Goal: Use online tool/utility: Utilize a website feature to perform a specific function

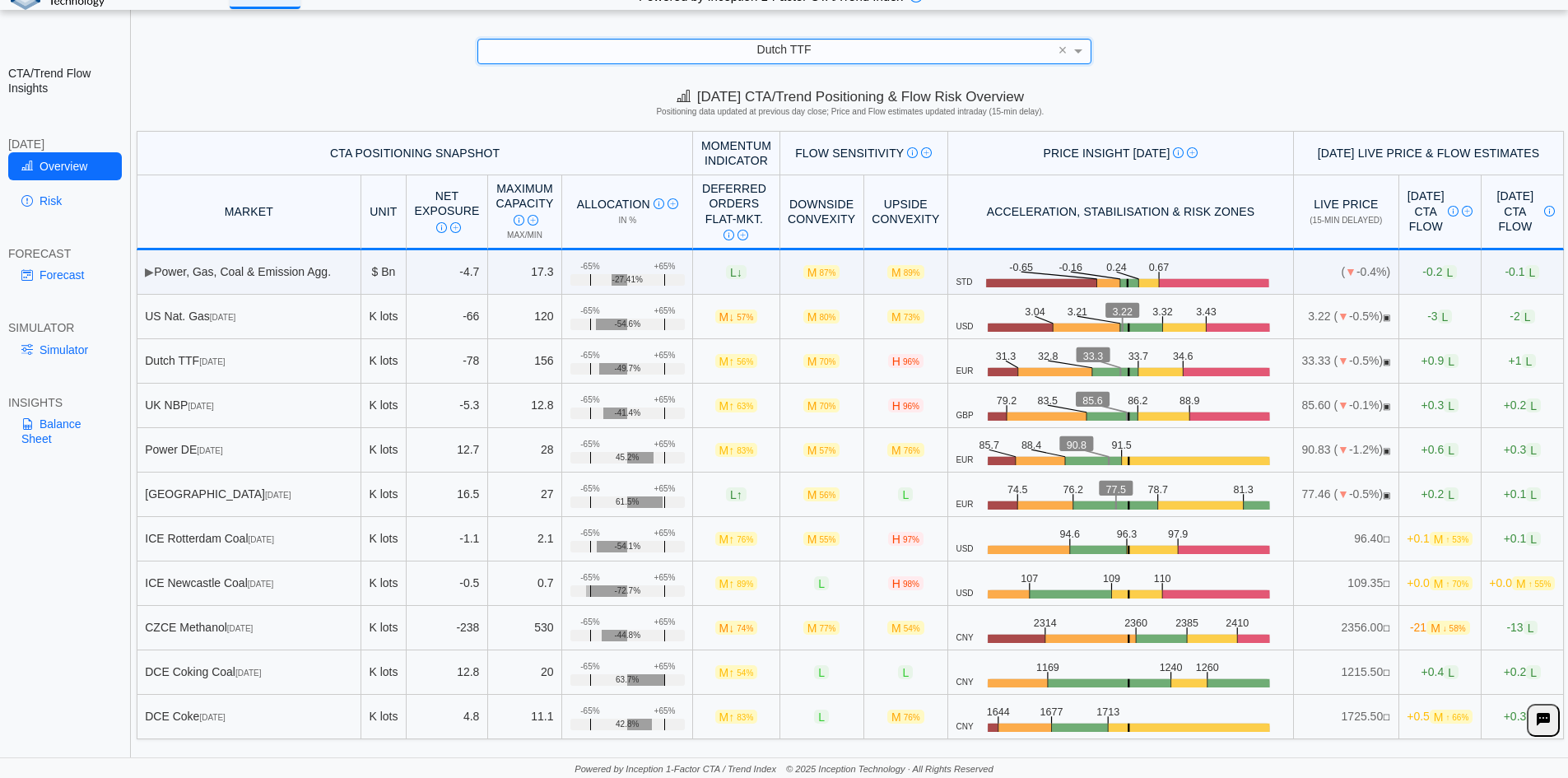
scroll to position [23, 0]
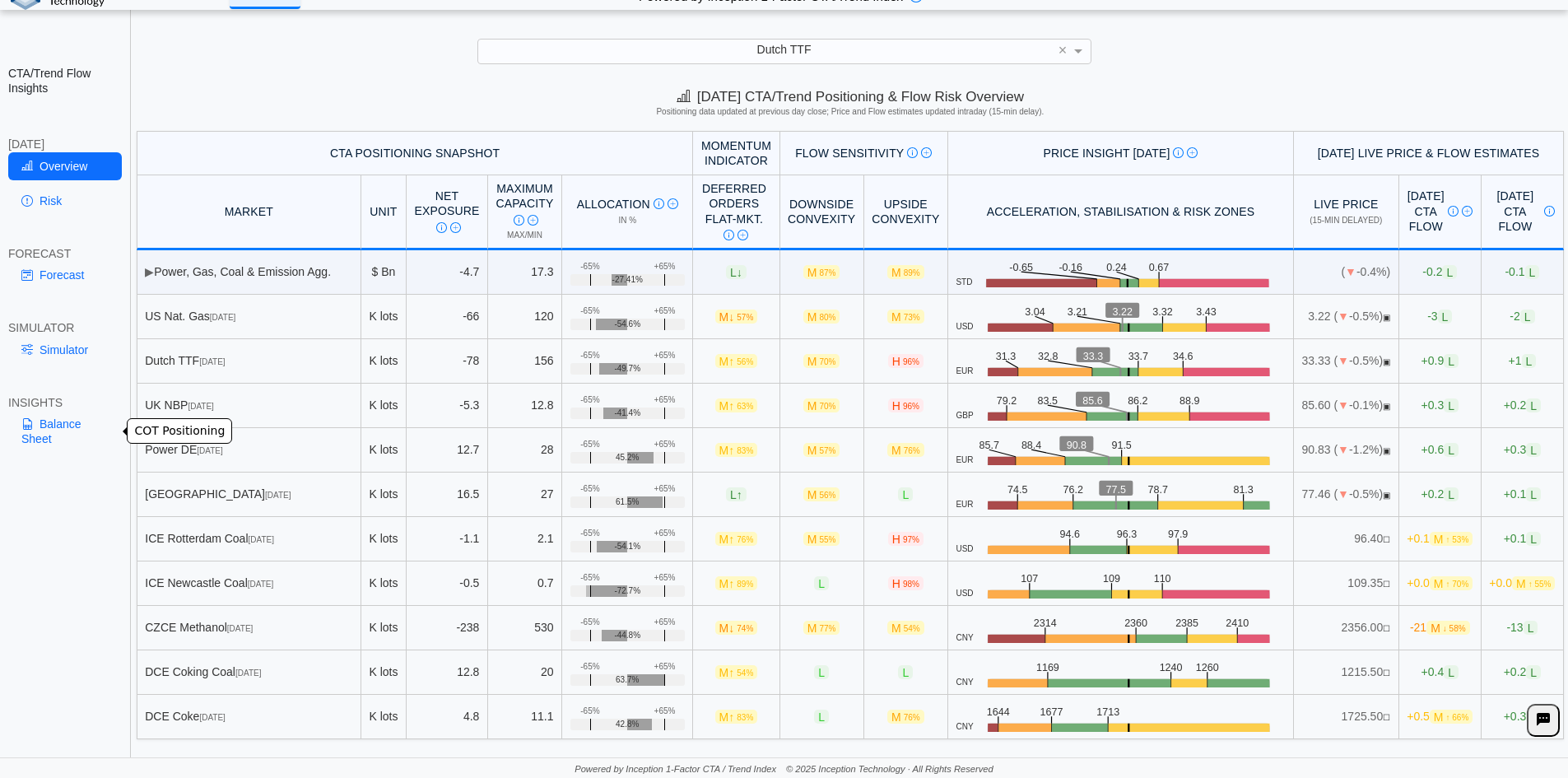
click at [48, 422] on link "Balance Sheet" at bounding box center [64, 431] width 113 height 43
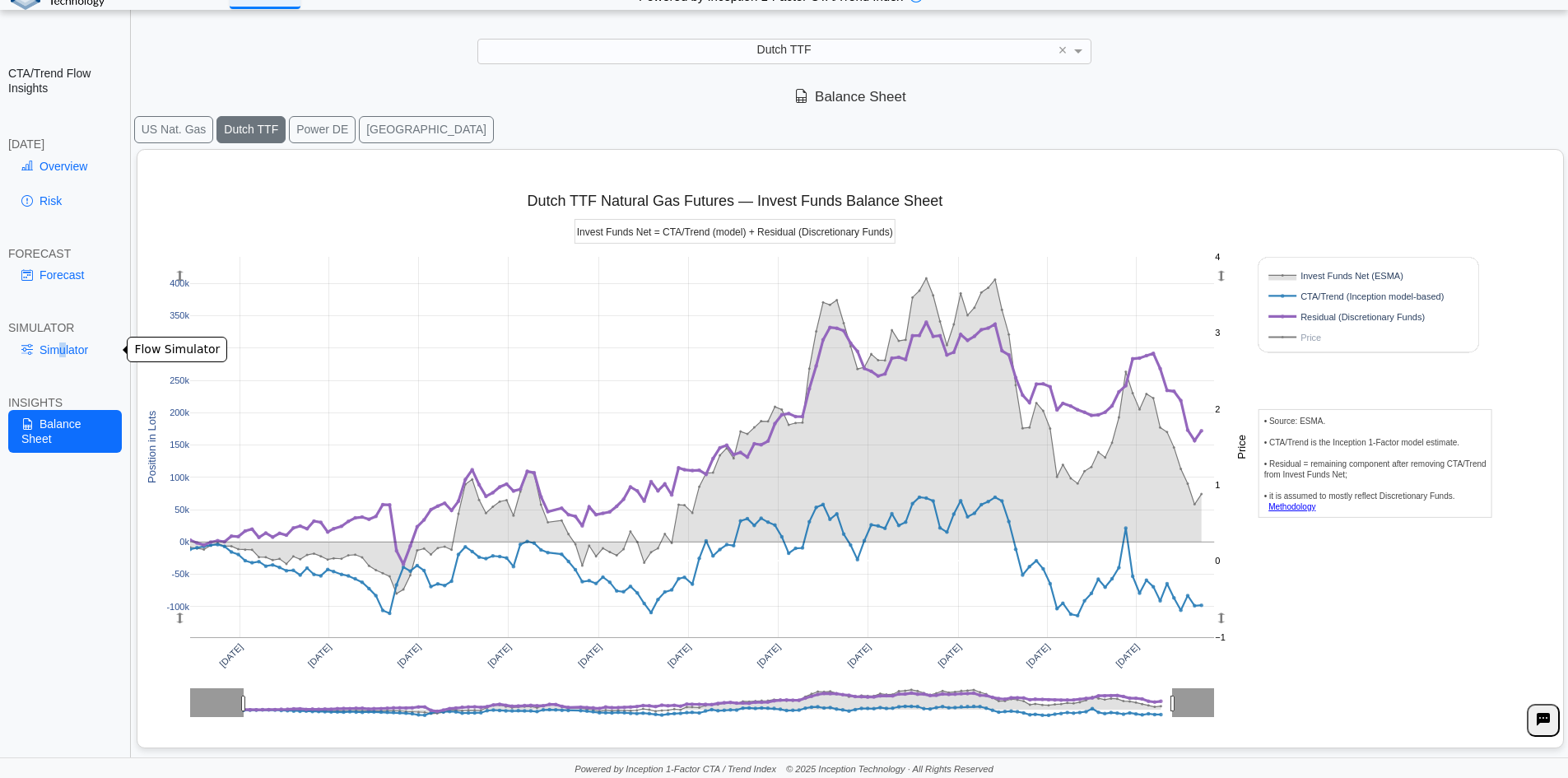
click at [62, 345] on link "Simulator" at bounding box center [64, 350] width 113 height 28
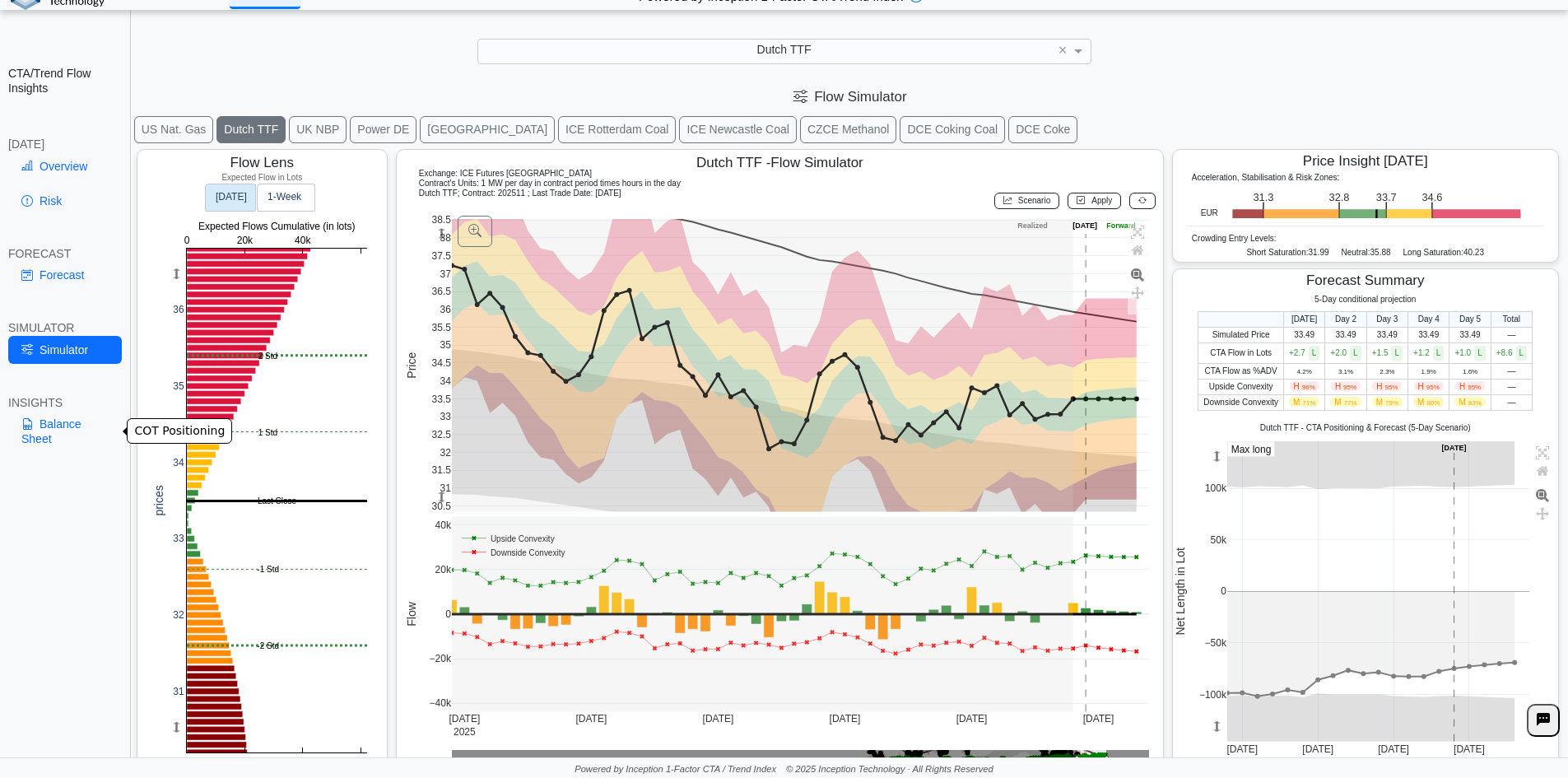
click at [72, 426] on link "Balance Sheet" at bounding box center [64, 431] width 113 height 43
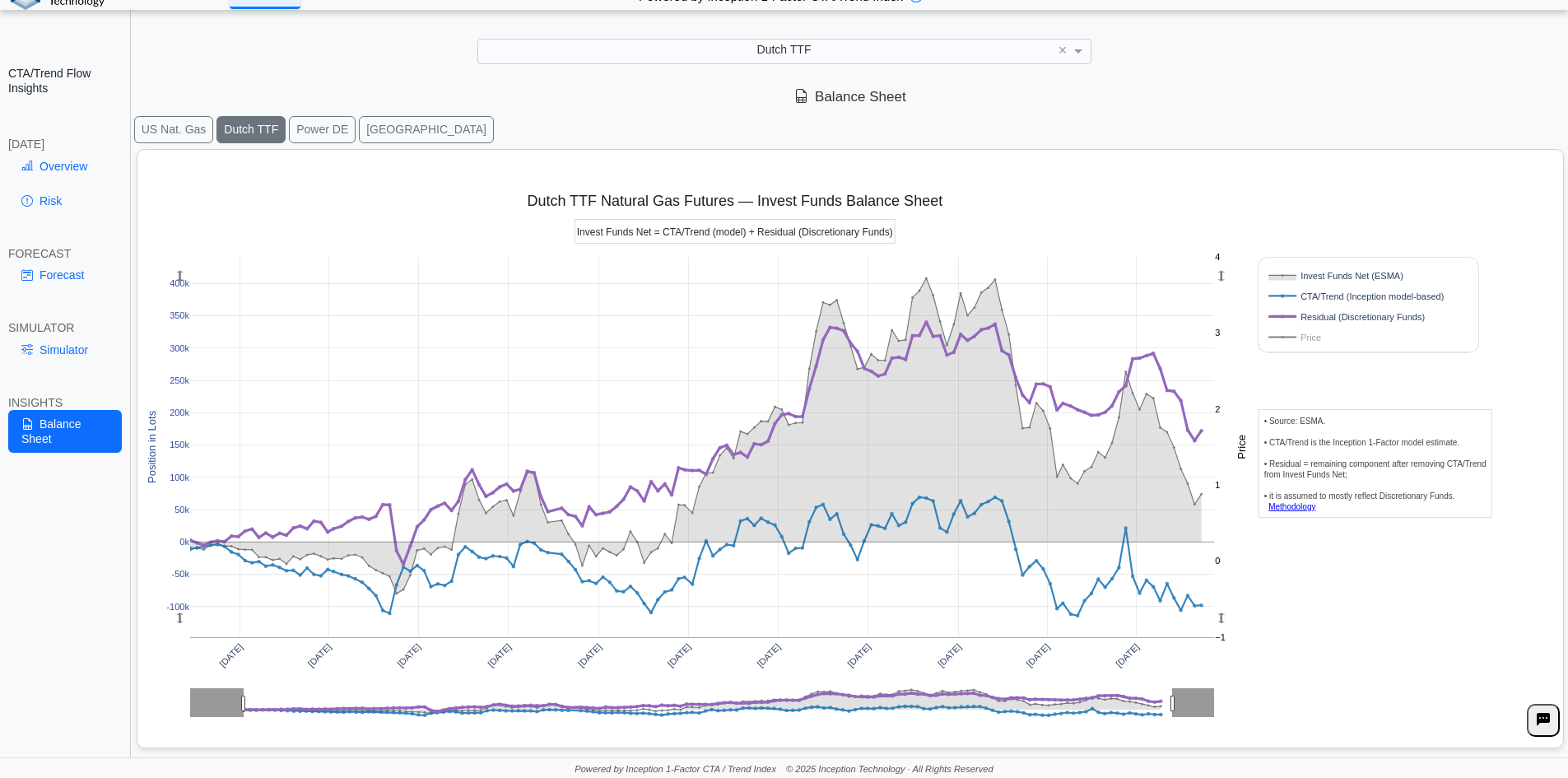
click at [52, 281] on link "Forecast" at bounding box center [64, 274] width 113 height 28
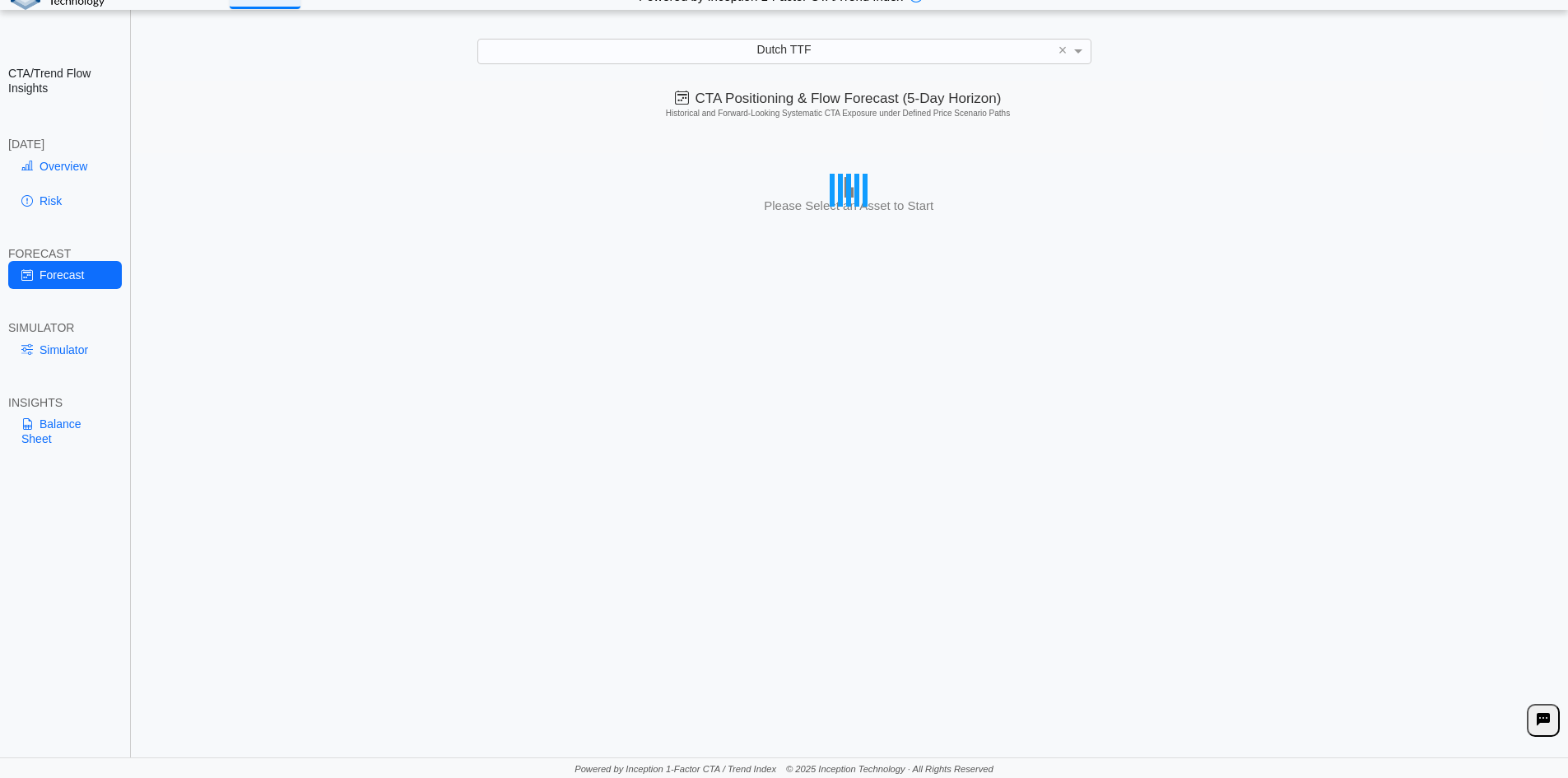
click at [76, 340] on link "Simulator" at bounding box center [64, 350] width 113 height 28
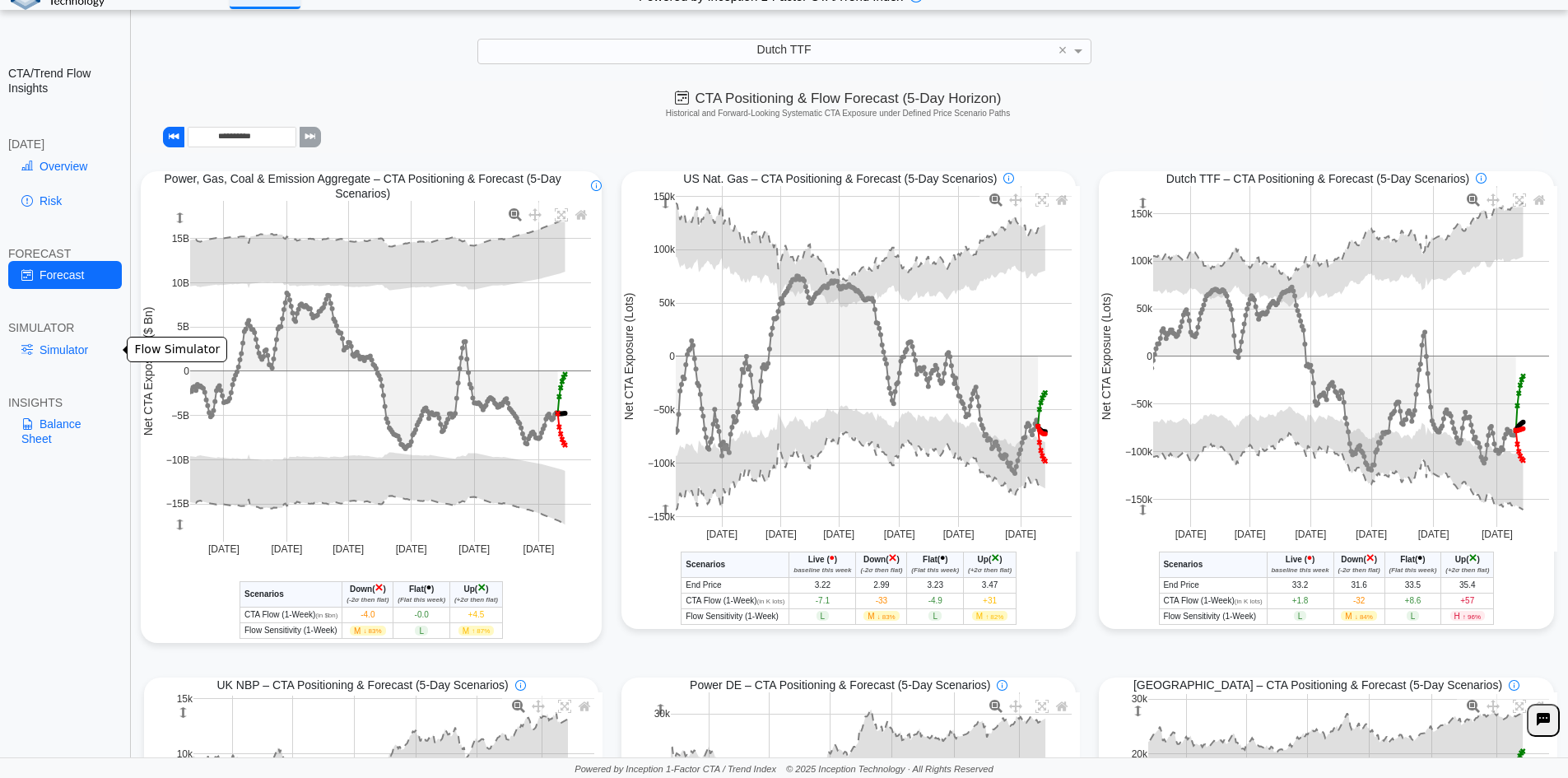
click at [70, 350] on link "Simulator" at bounding box center [64, 350] width 113 height 28
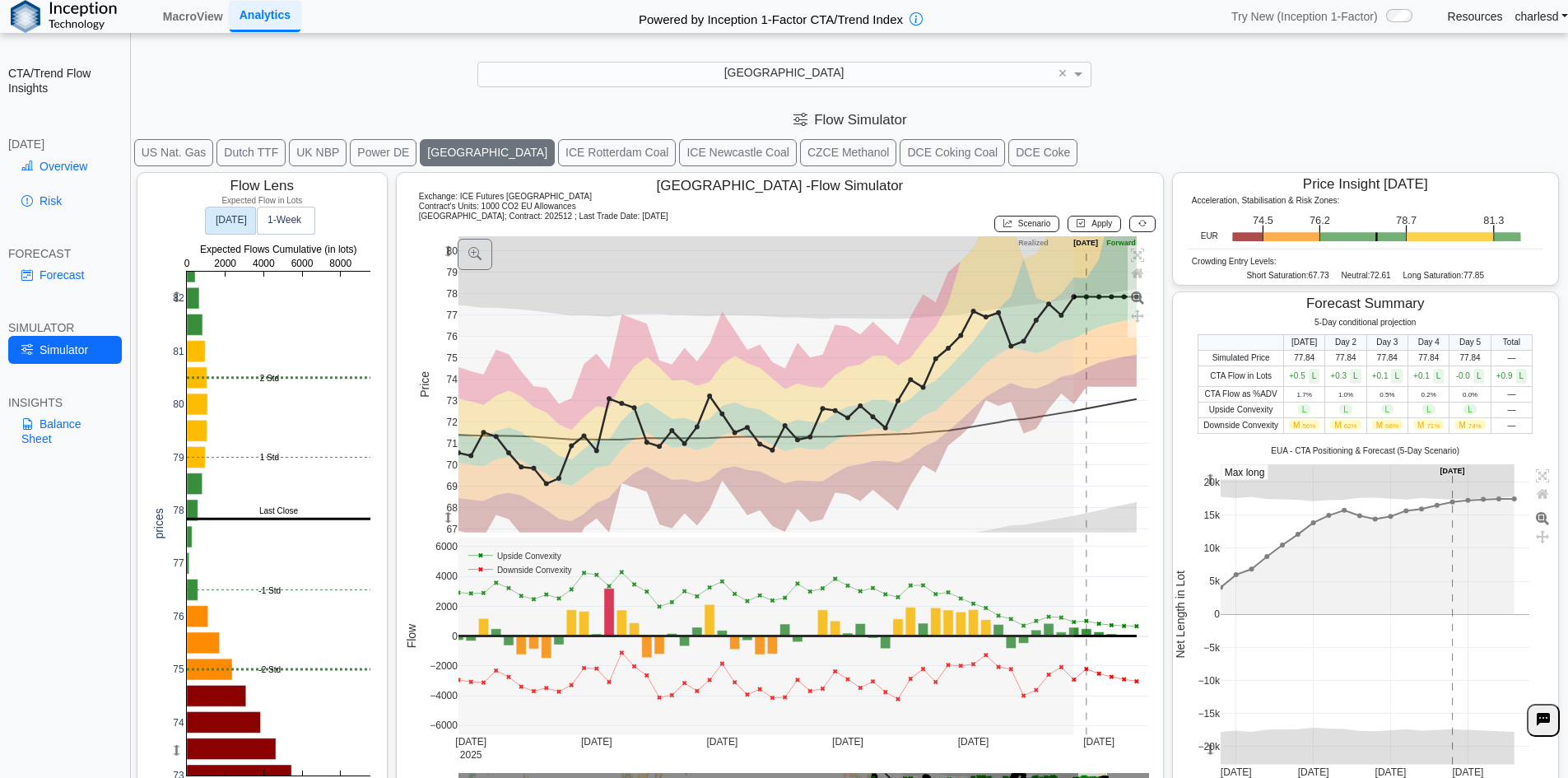
click at [244, 149] on button "Dutch TTF" at bounding box center [251, 153] width 69 height 27
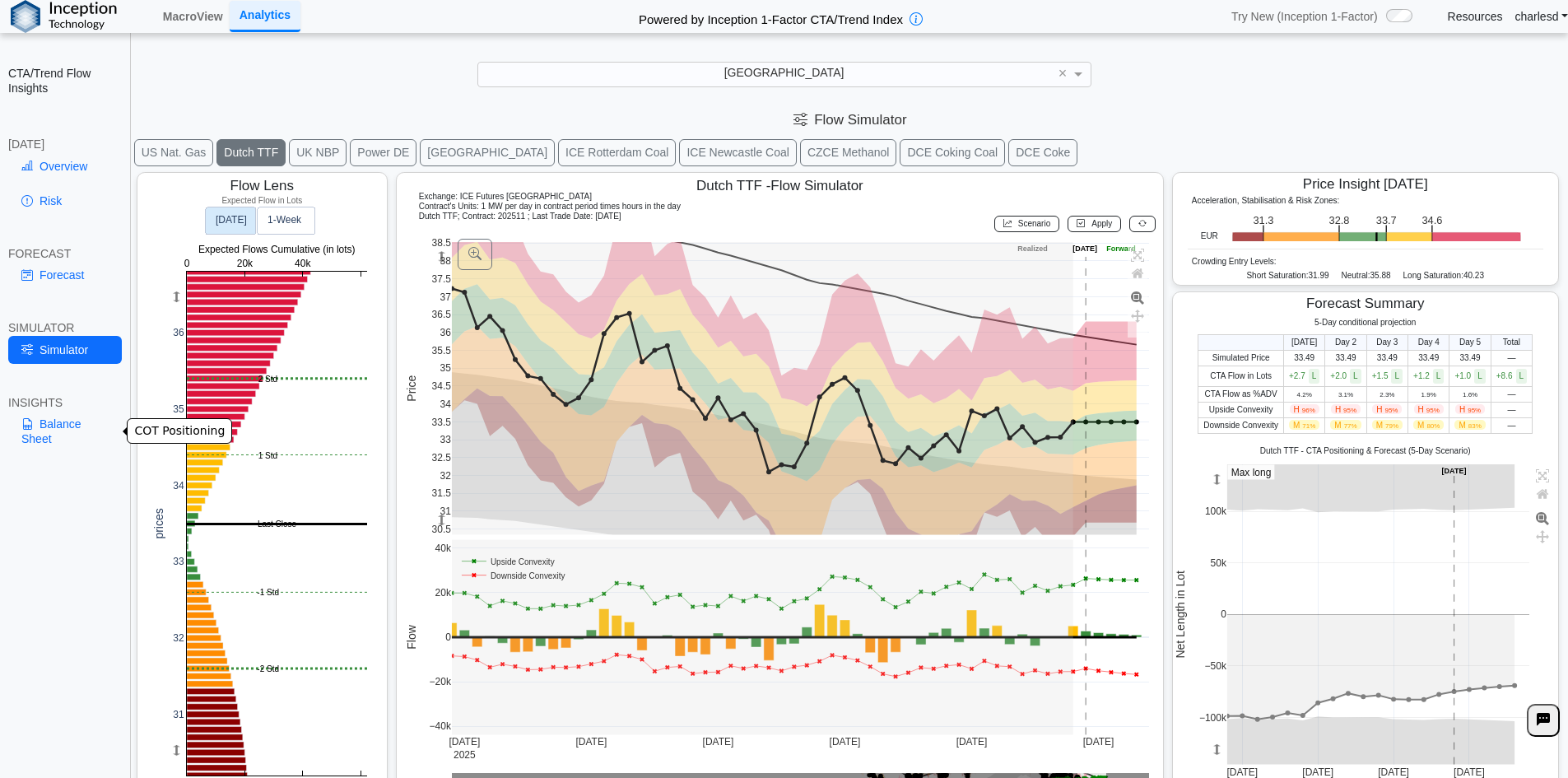
click at [56, 436] on link "Balance Sheet" at bounding box center [64, 431] width 113 height 43
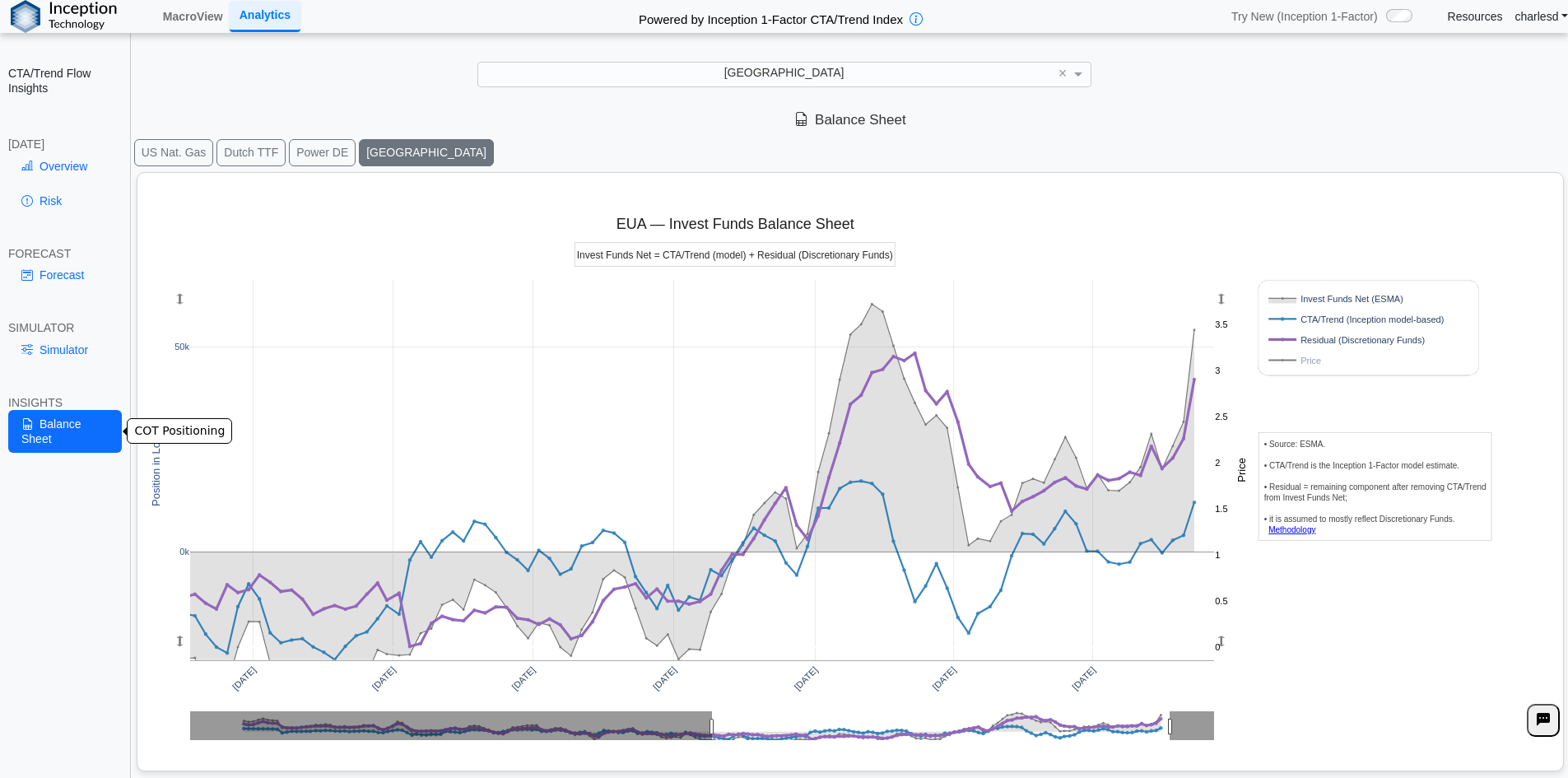
click at [246, 149] on button "Dutch TTF" at bounding box center [251, 153] width 69 height 27
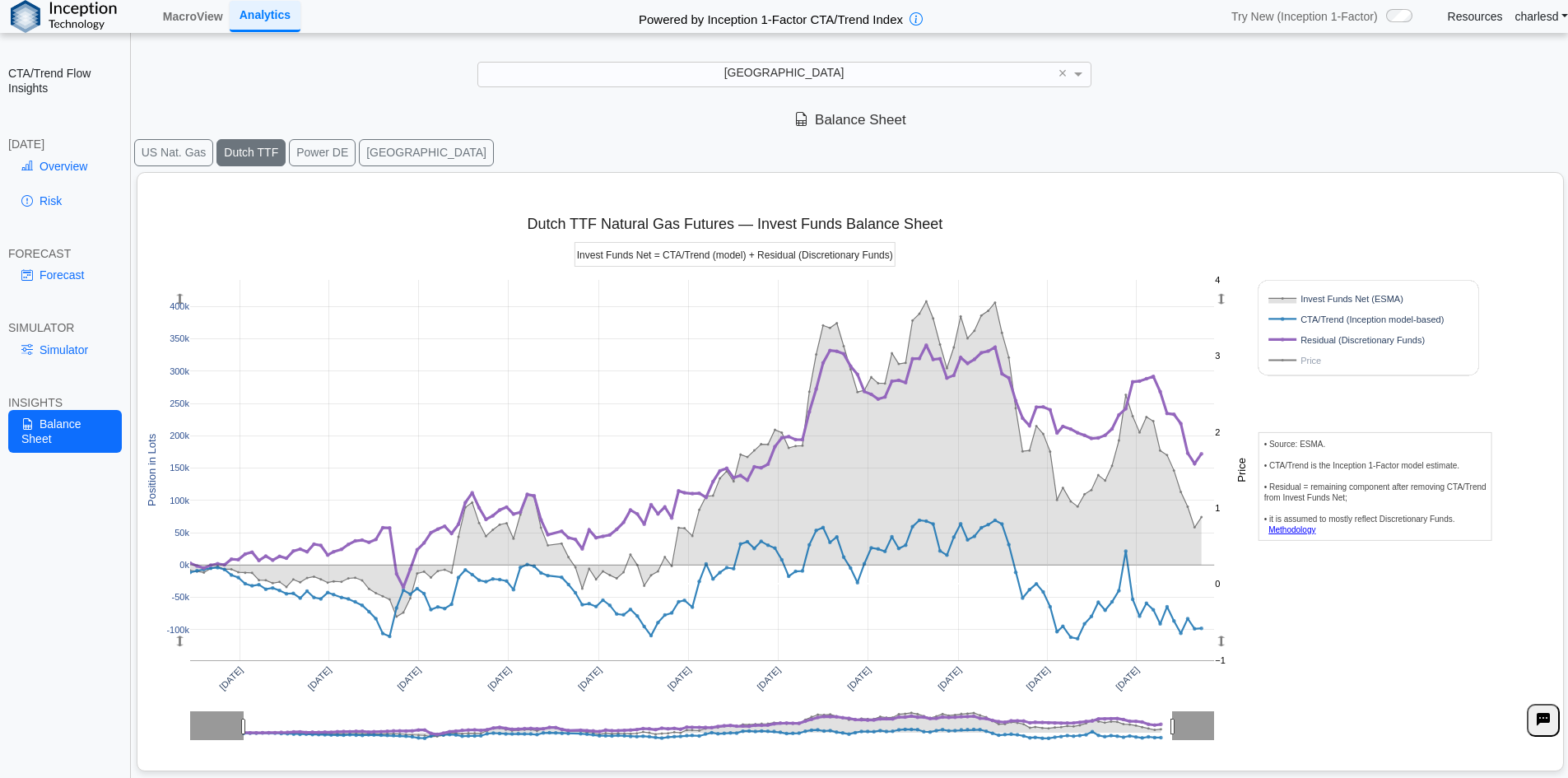
click at [80, 341] on link "Simulator" at bounding box center [64, 350] width 113 height 28
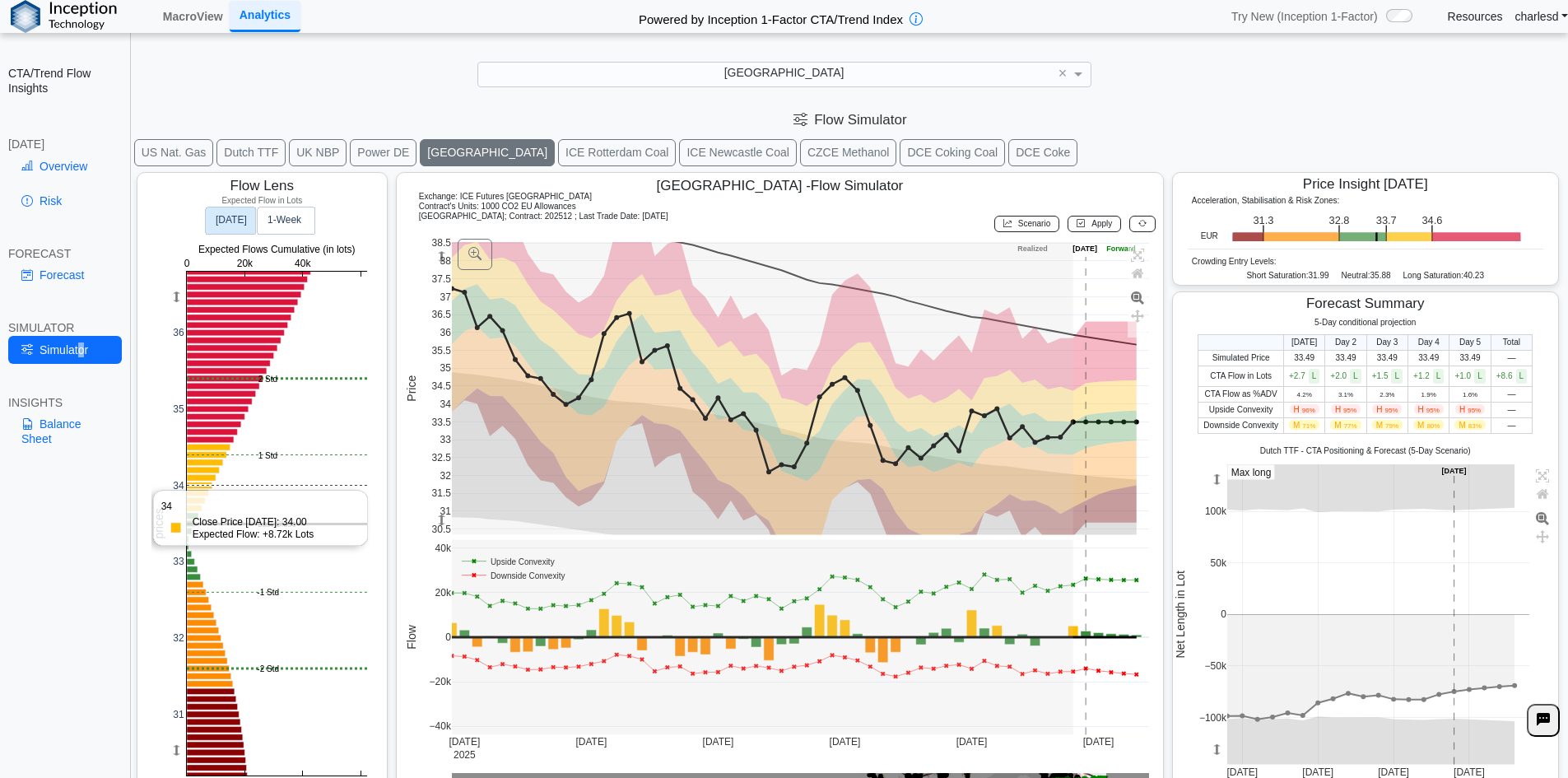
scroll to position [26, 0]
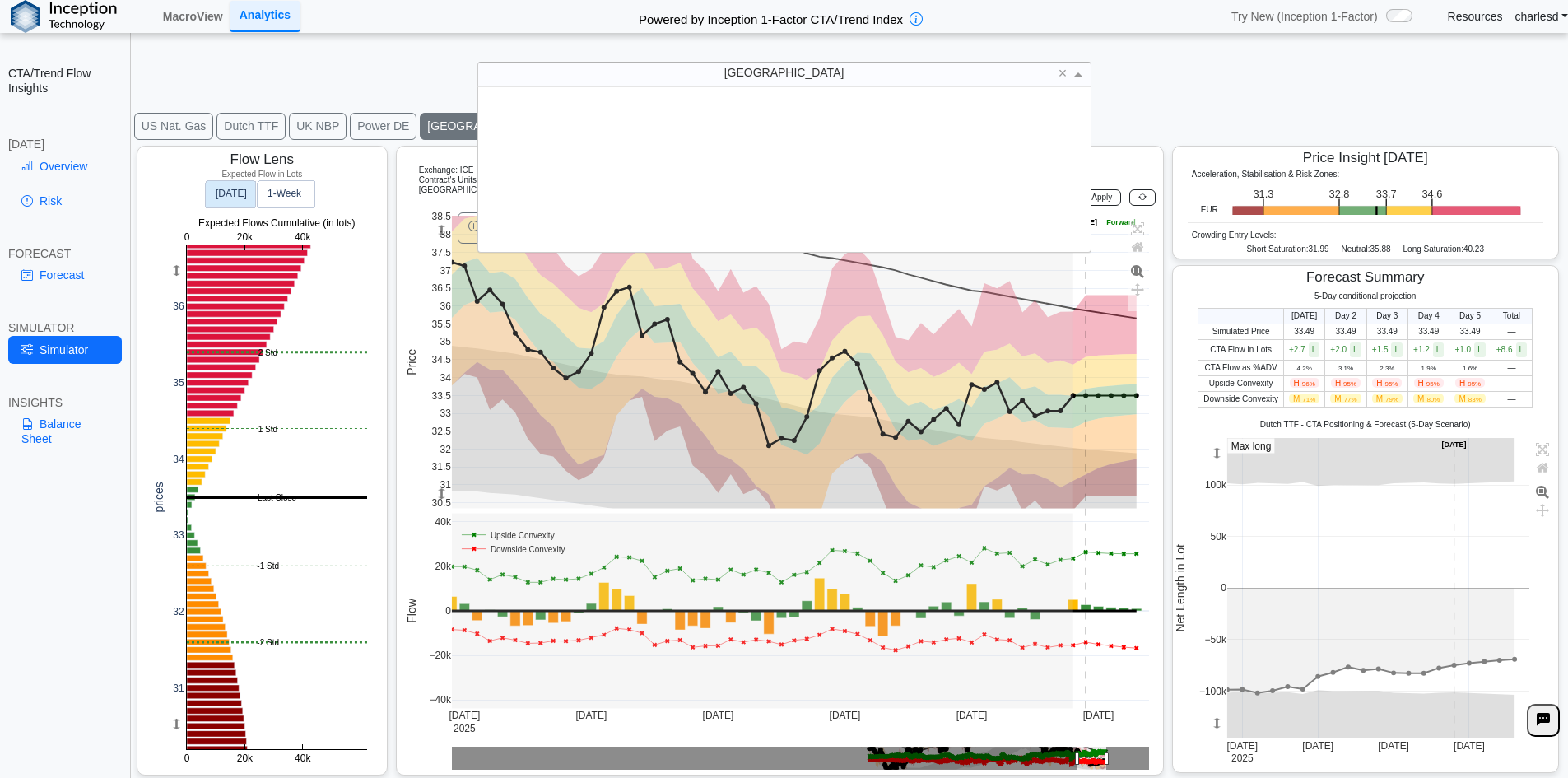
click at [595, 67] on div "[GEOGRAPHIC_DATA]" at bounding box center [784, 73] width 612 height 23
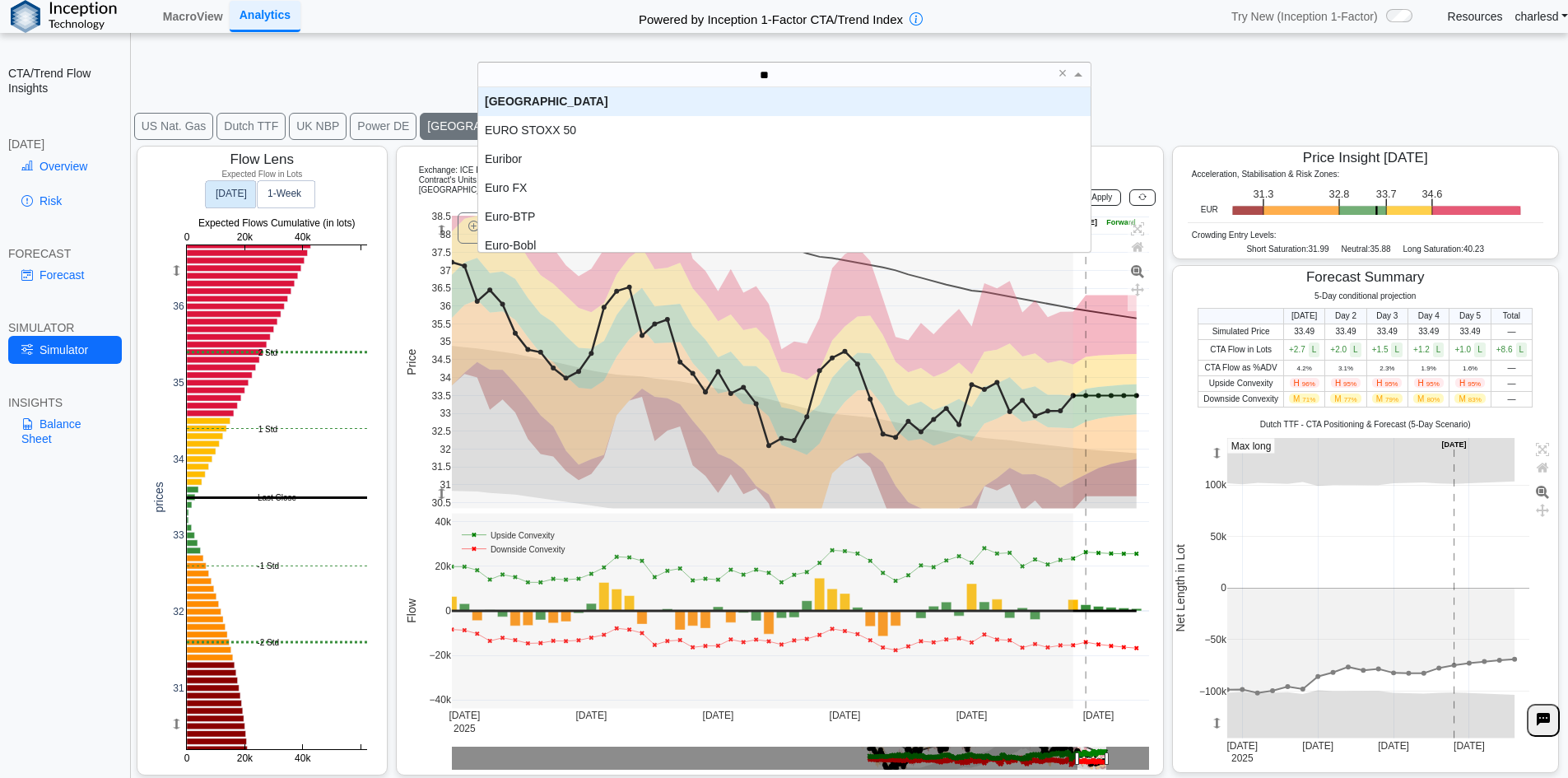
type input "***"
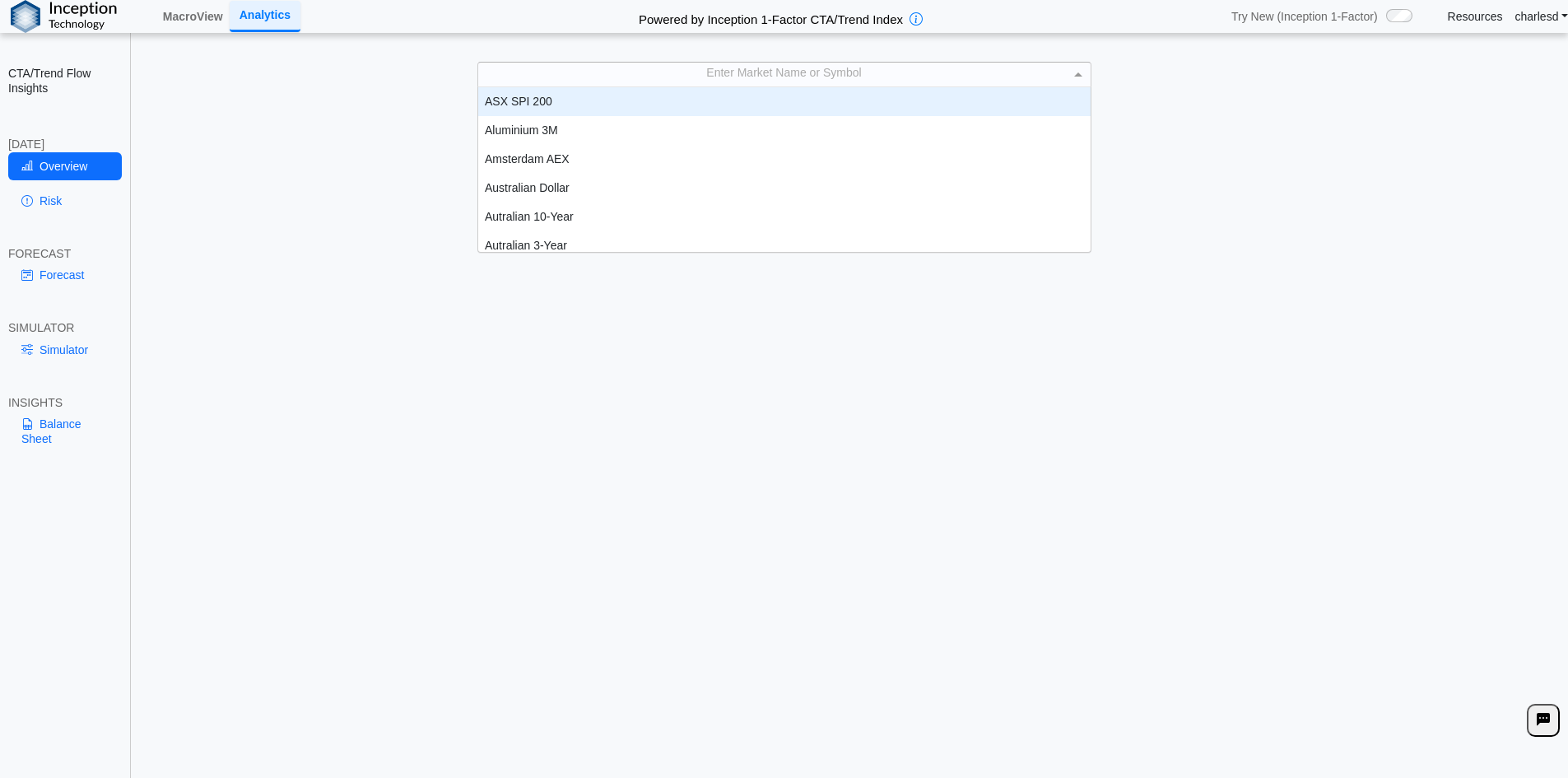
click at [674, 70] on div "Enter Market Name or Symbol" at bounding box center [784, 73] width 612 height 23
type input "***"
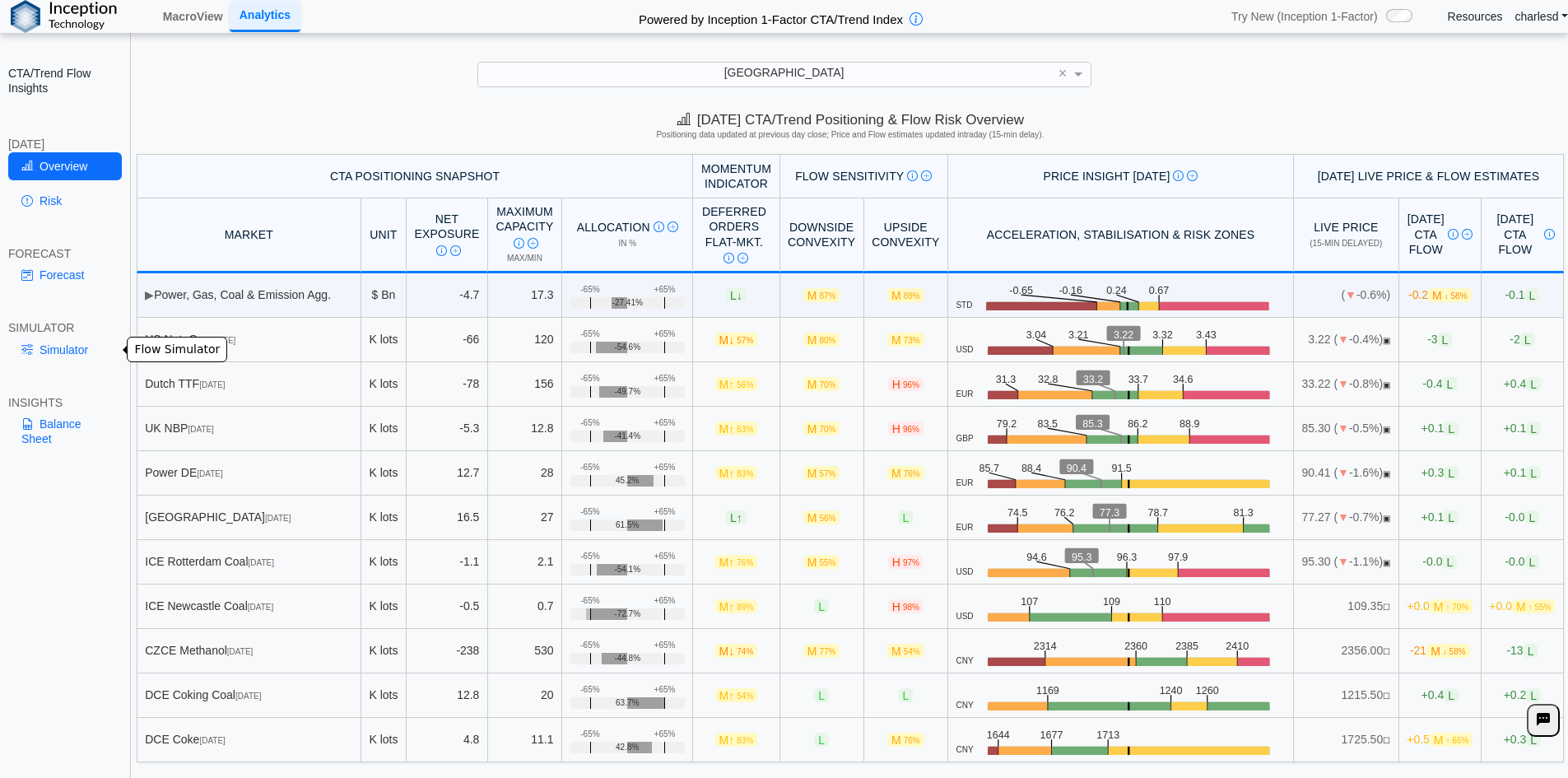
click at [92, 339] on link "Simulator" at bounding box center [64, 350] width 113 height 28
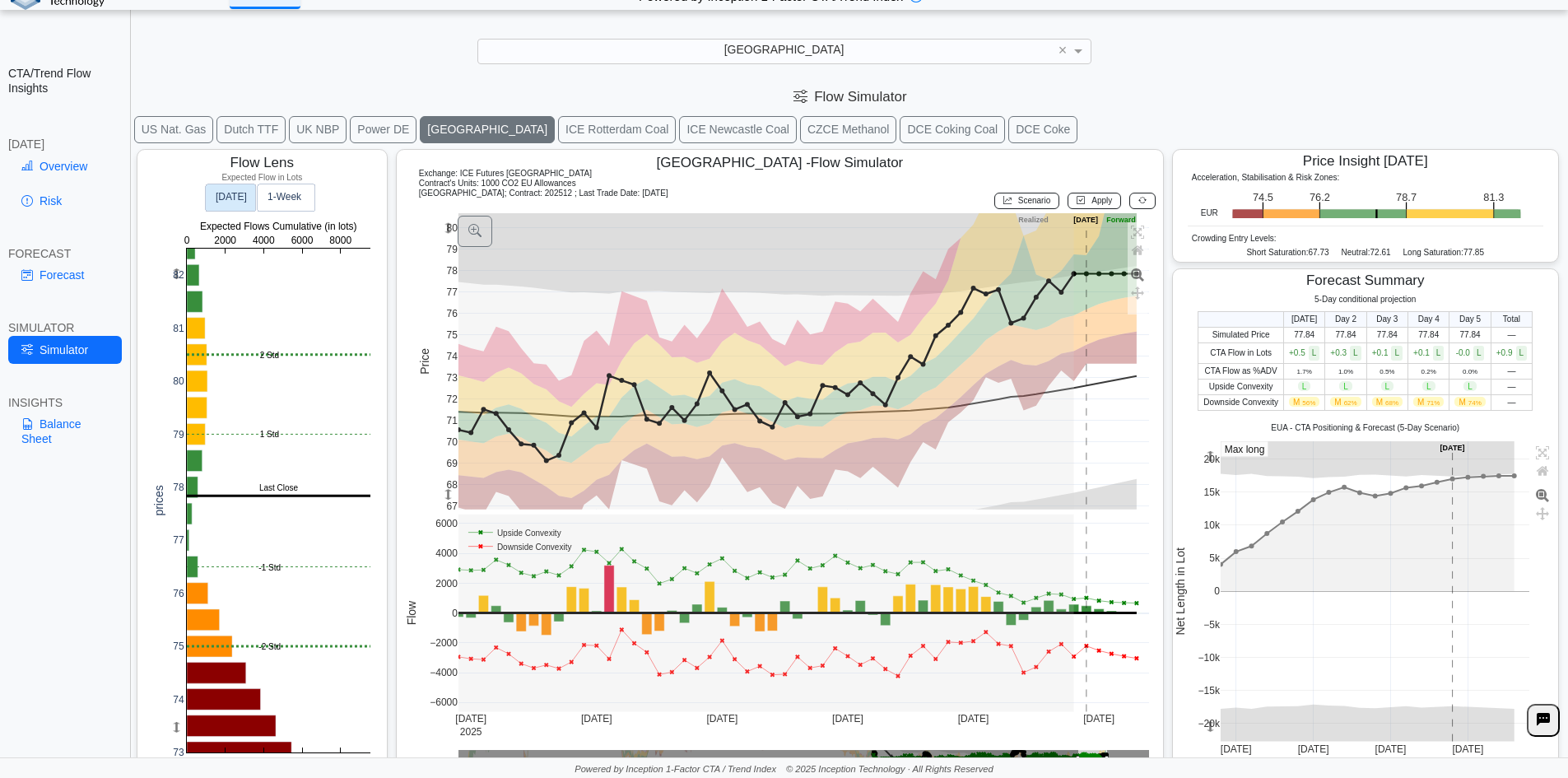
scroll to position [26, 0]
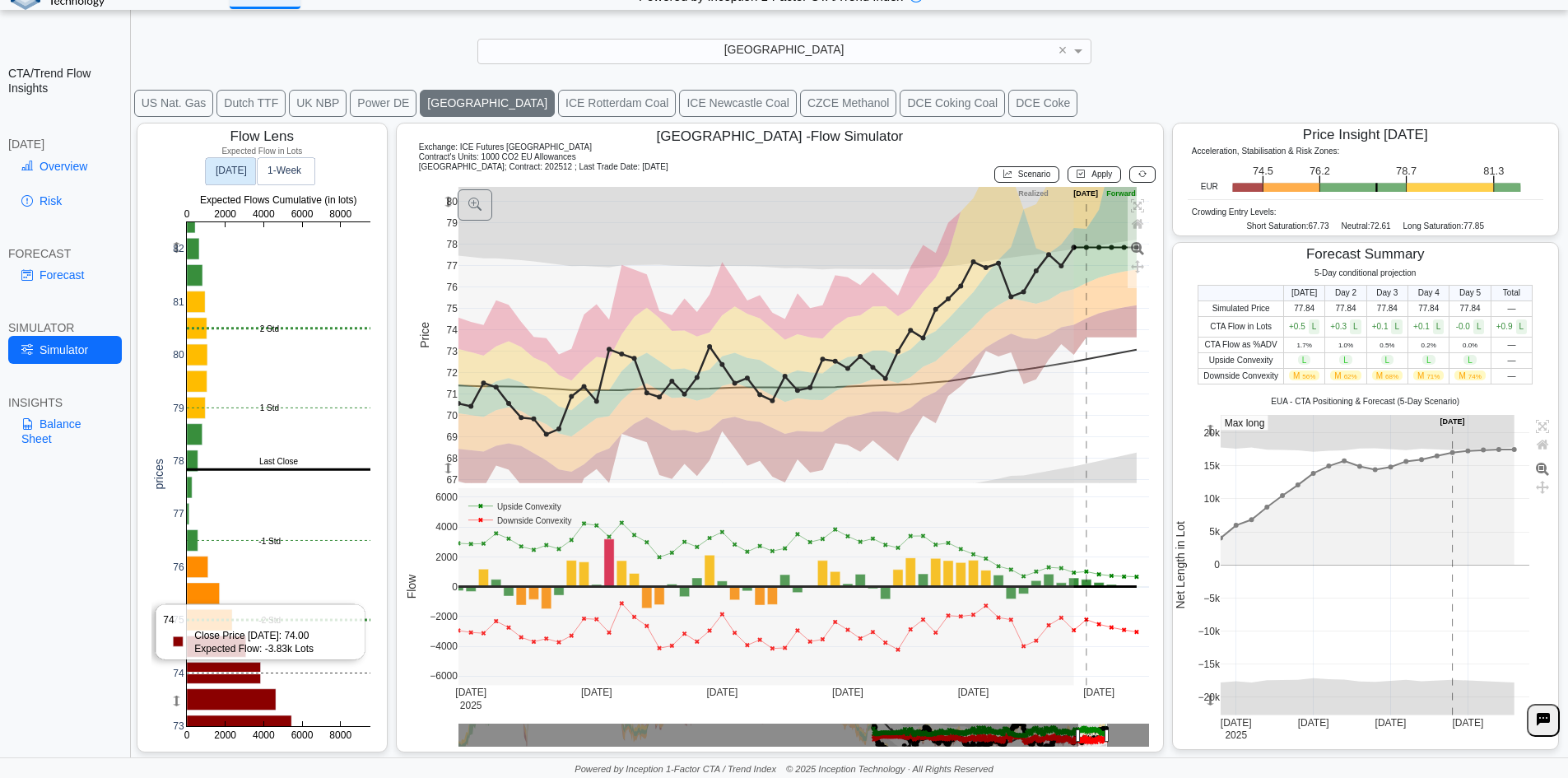
click at [234, 676] on rect at bounding box center [278, 474] width 184 height 504
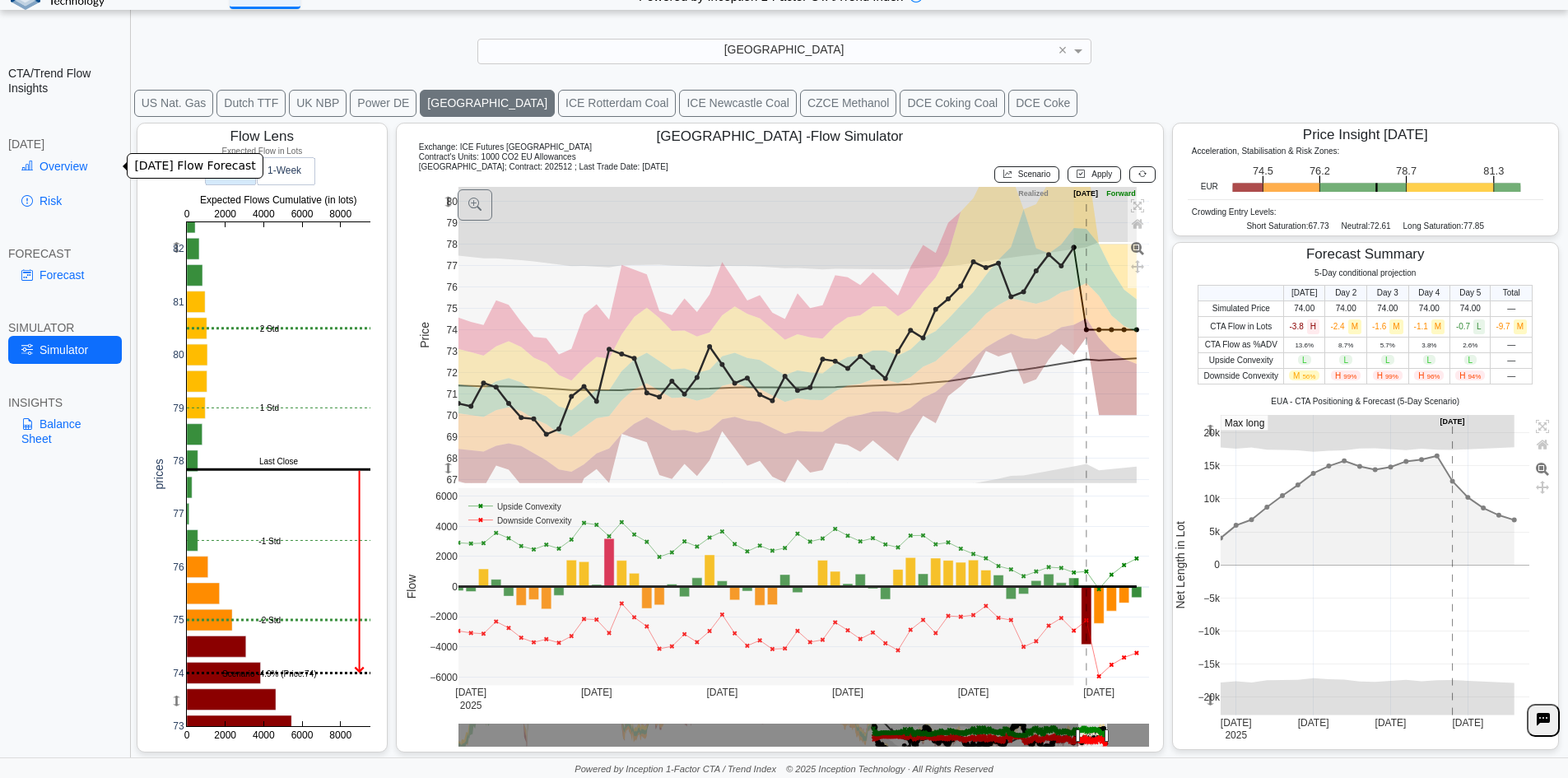
click at [75, 159] on link "Overview" at bounding box center [64, 166] width 113 height 28
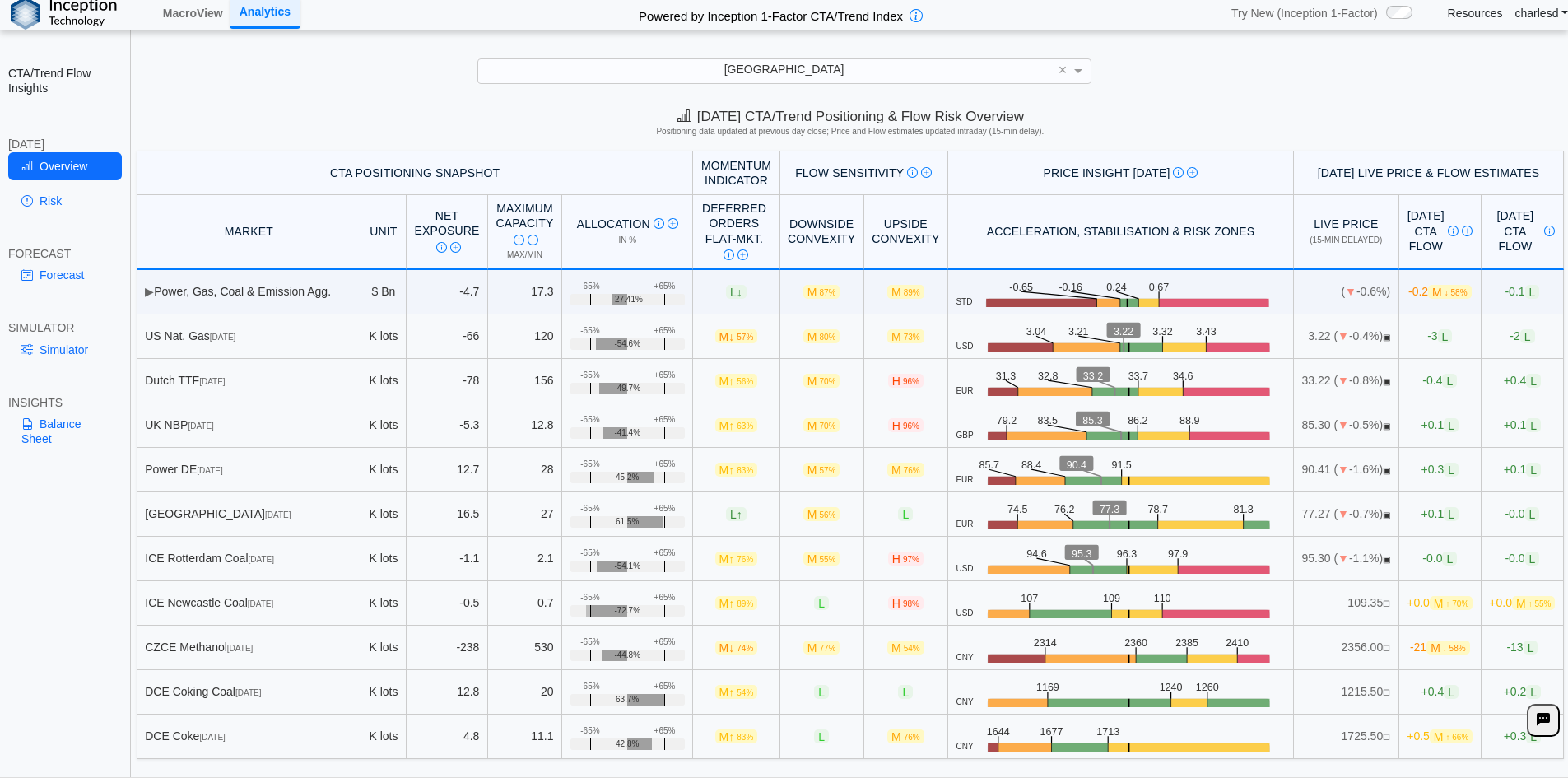
scroll to position [0, 0]
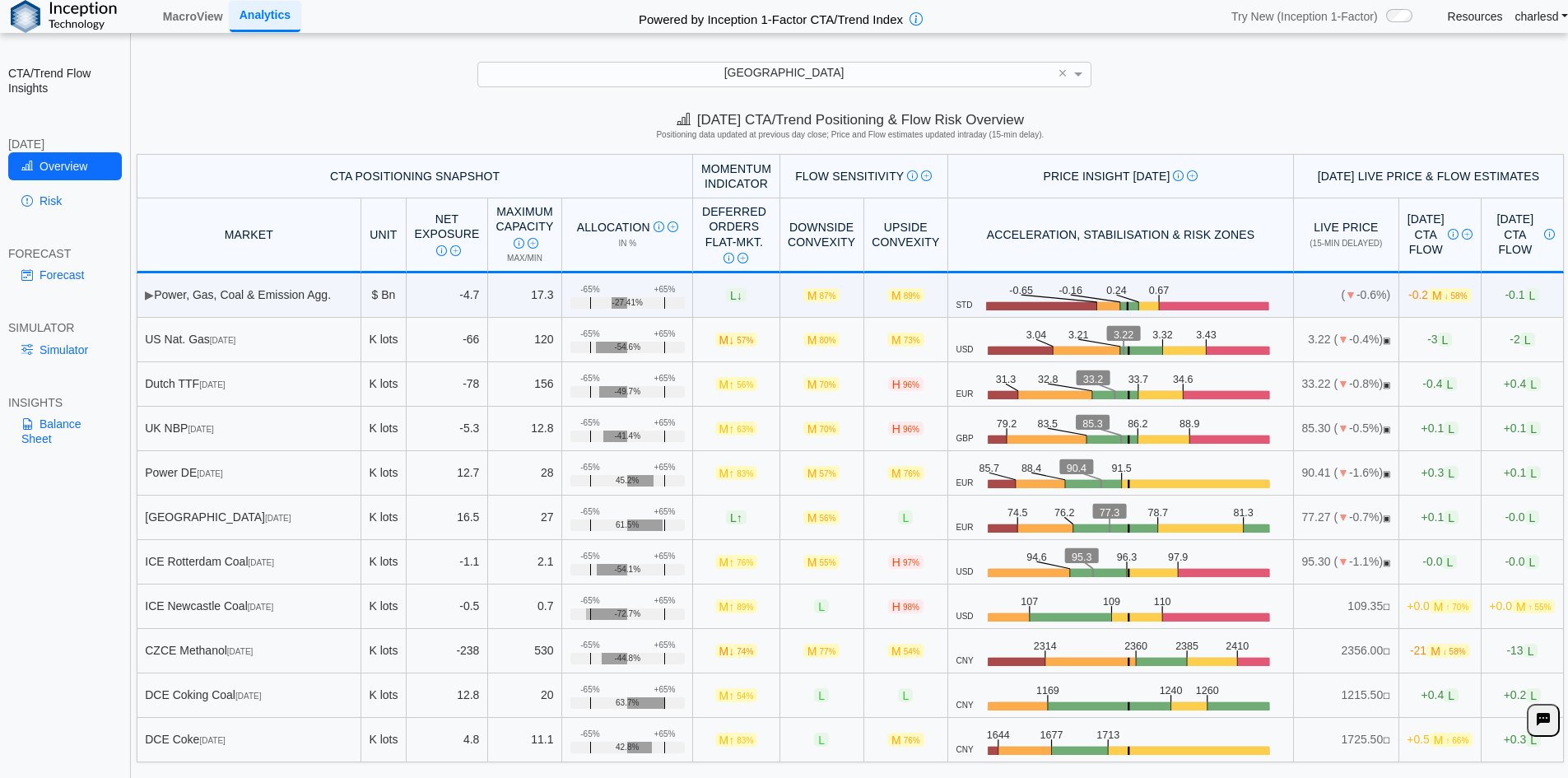
click at [1421, 516] on span "+0.1 L" at bounding box center [1439, 517] width 37 height 14
drag, startPoint x: 36, startPoint y: 195, endPoint x: 62, endPoint y: 230, distance: 43.6
click at [36, 195] on link "Risk" at bounding box center [64, 200] width 113 height 28
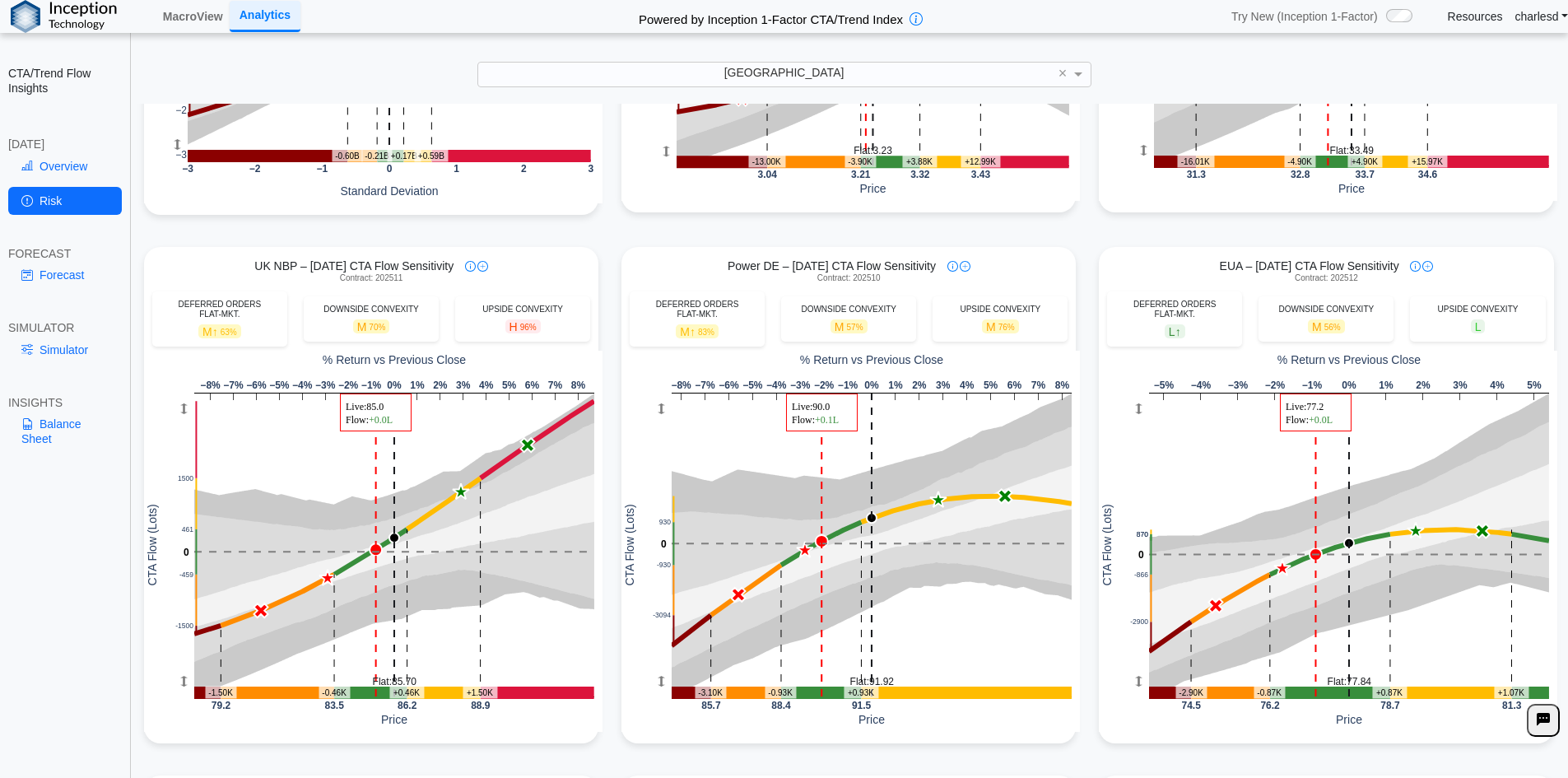
scroll to position [412, 0]
